Goal: Information Seeking & Learning: Learn about a topic

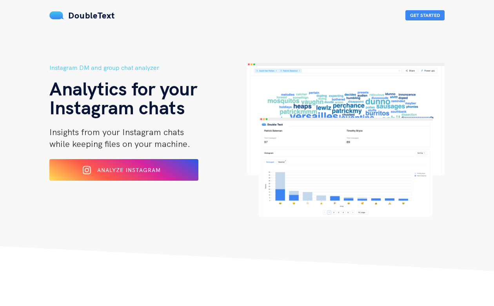
click at [122, 163] on button "Analyze Instagram" at bounding box center [123, 170] width 149 height 22
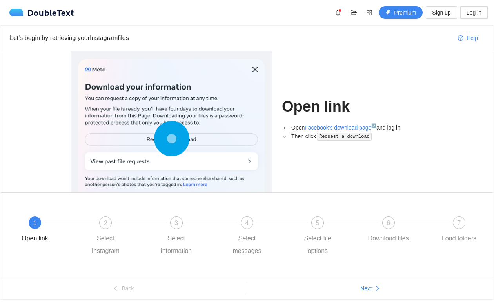
scroll to position [24, 0]
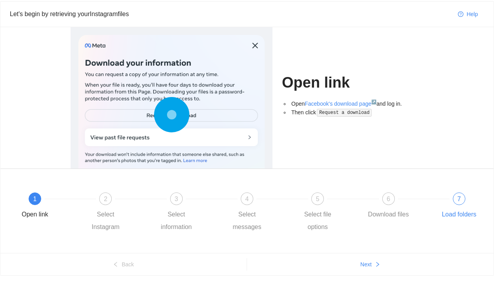
click at [460, 201] on span "7" at bounding box center [460, 198] width 4 height 7
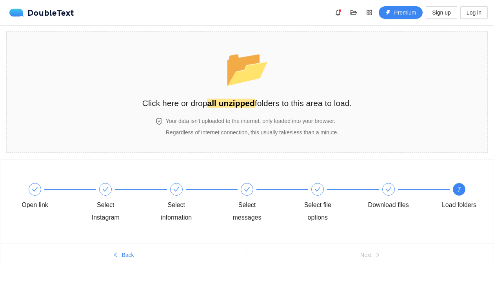
scroll to position [0, 0]
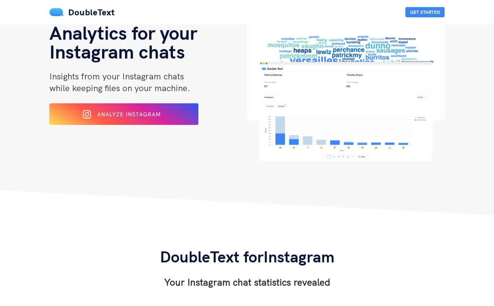
scroll to position [22, 0]
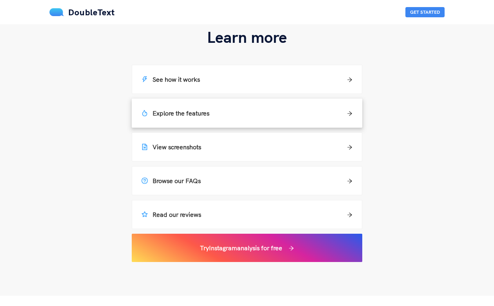
click at [240, 113] on div "Explore the features" at bounding box center [247, 112] width 211 height 9
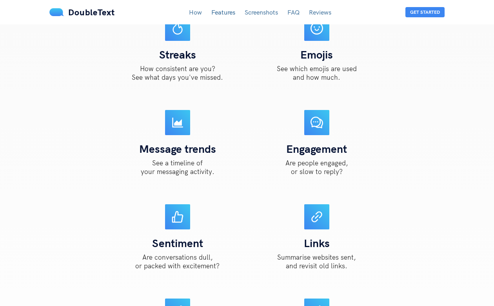
scroll to position [857, 0]
